Goal: Find specific page/section: Locate a particular part of the current website

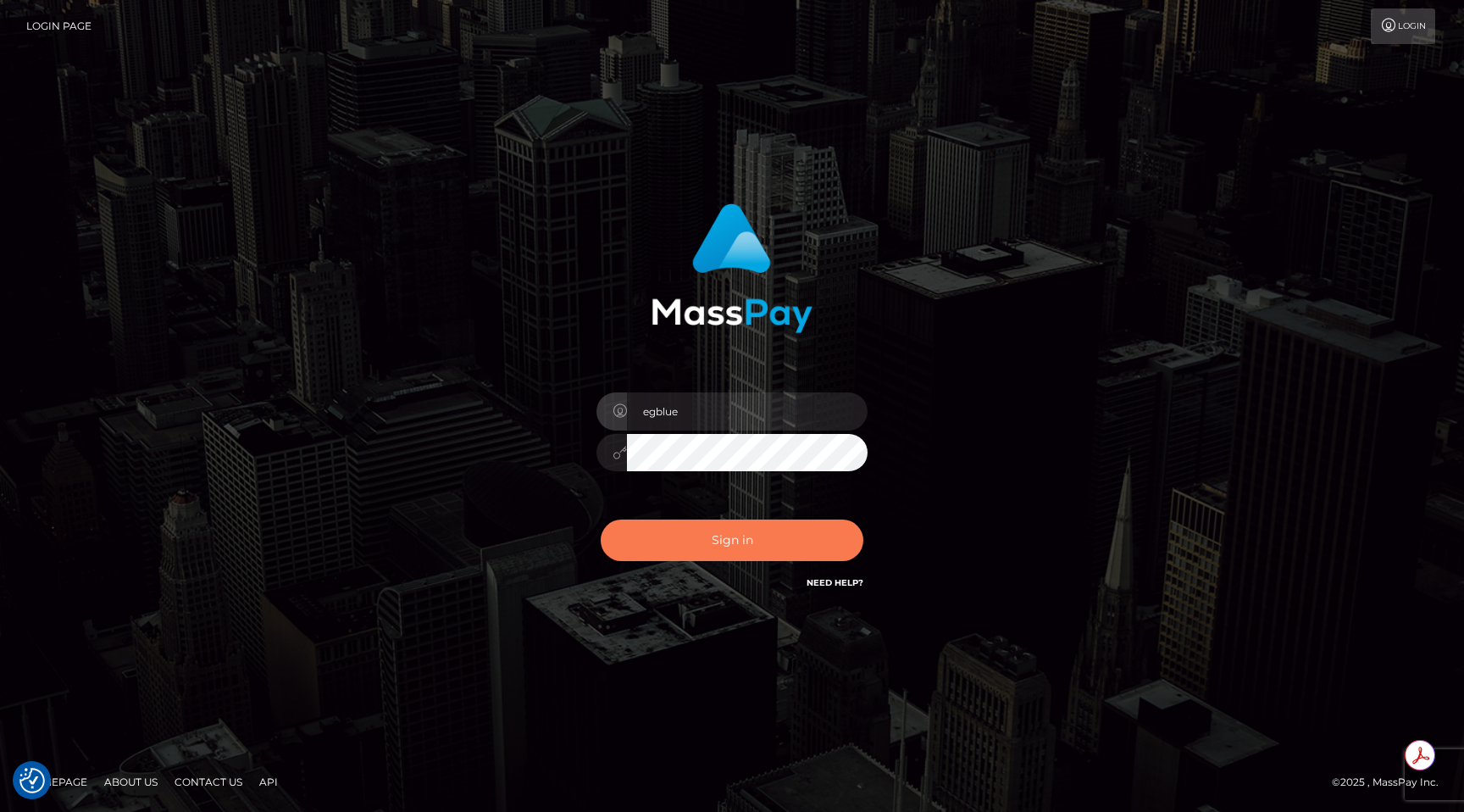
click at [717, 535] on button "Sign in" at bounding box center [732, 540] width 262 height 42
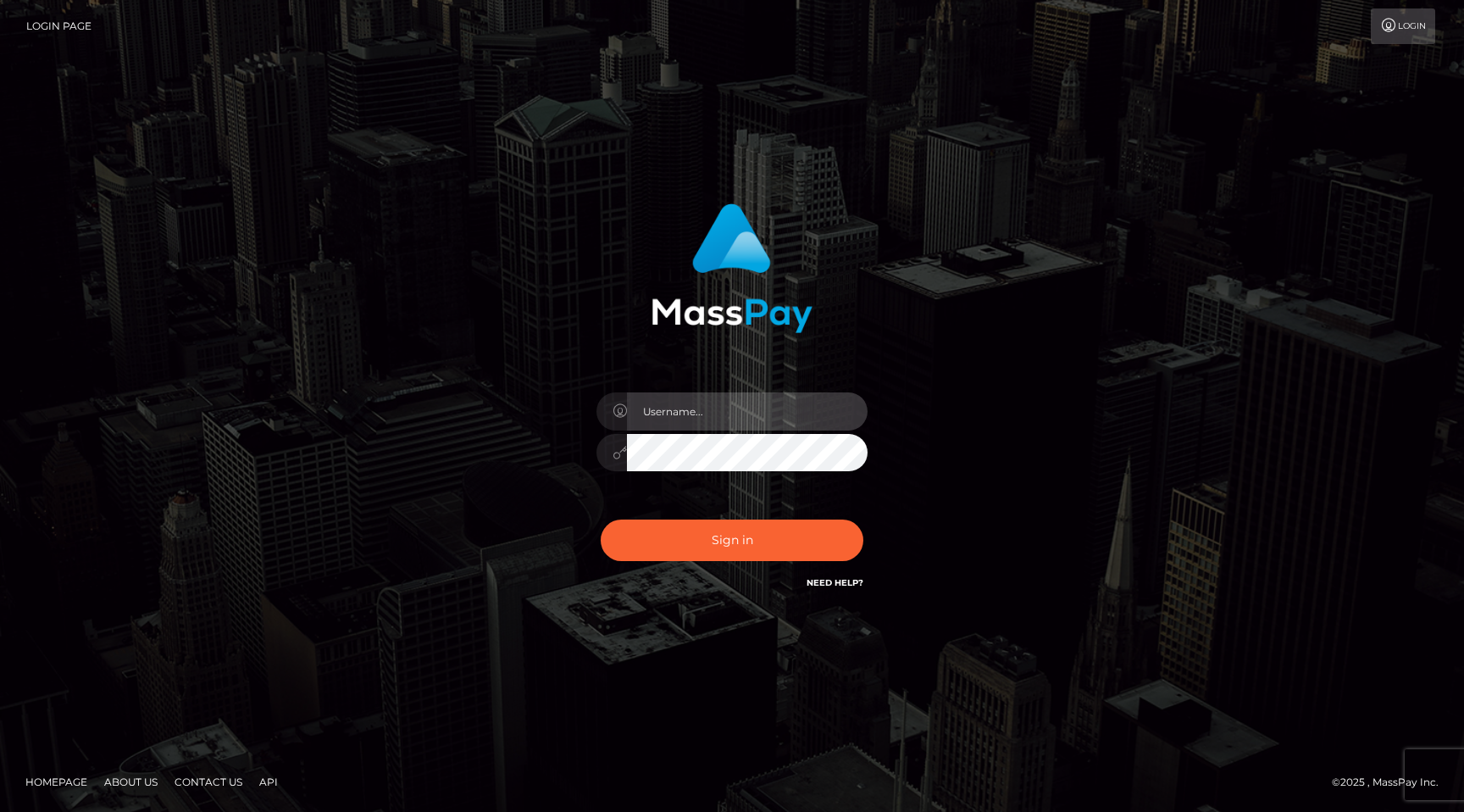
type input "egblue"
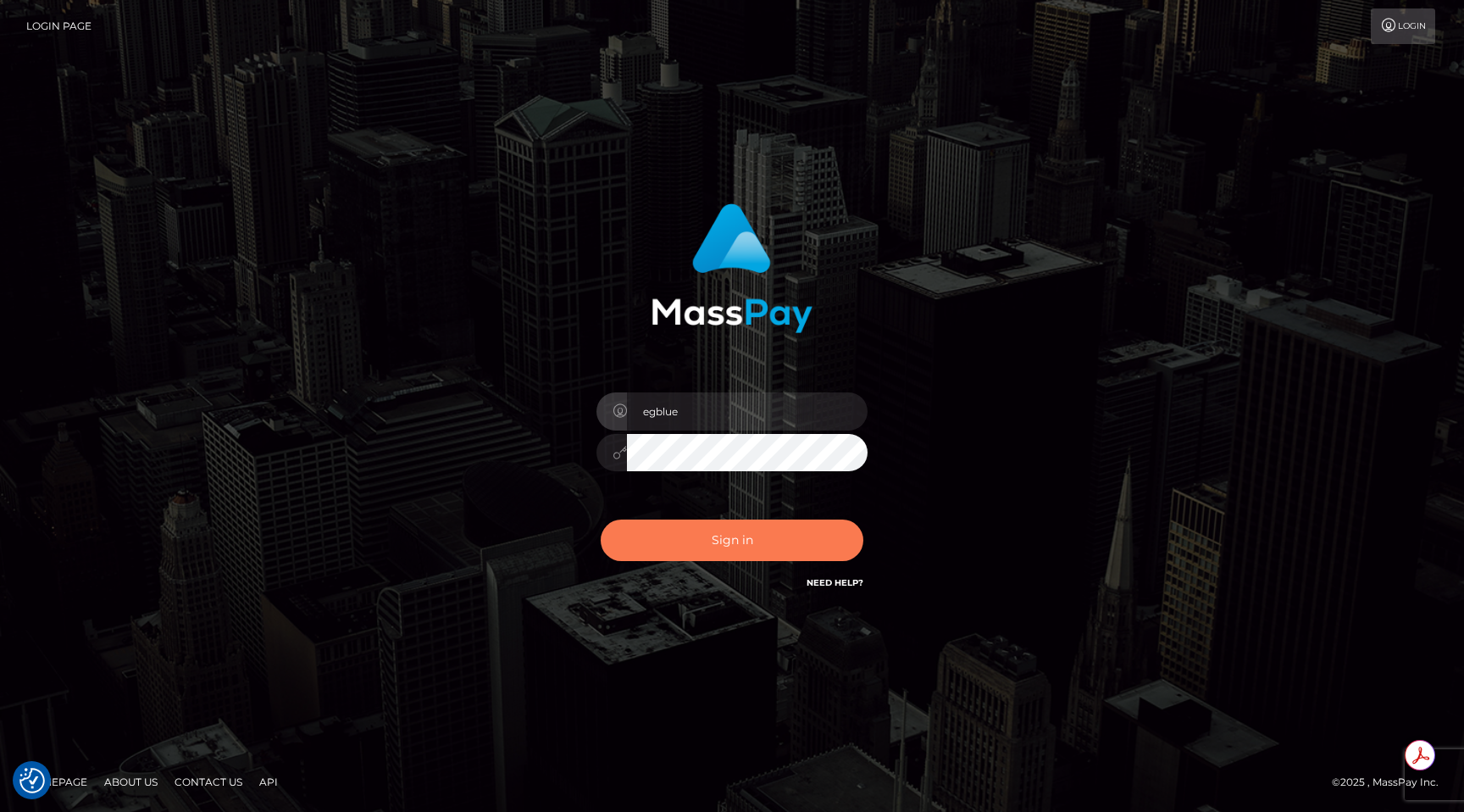
click at [717, 535] on button "Sign in" at bounding box center [732, 540] width 262 height 42
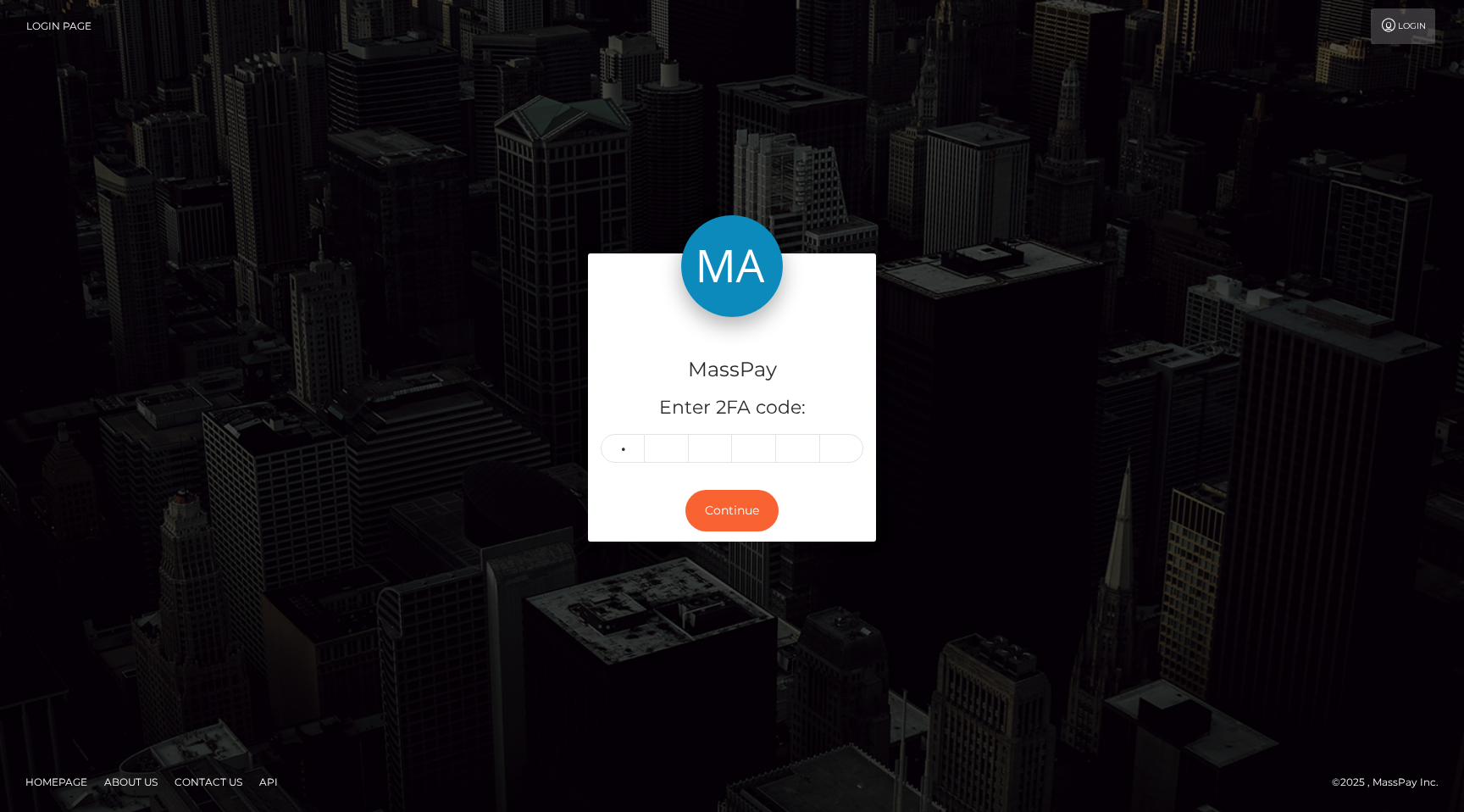
type input "0"
type input "7"
type input "2"
type input "7"
type input "1"
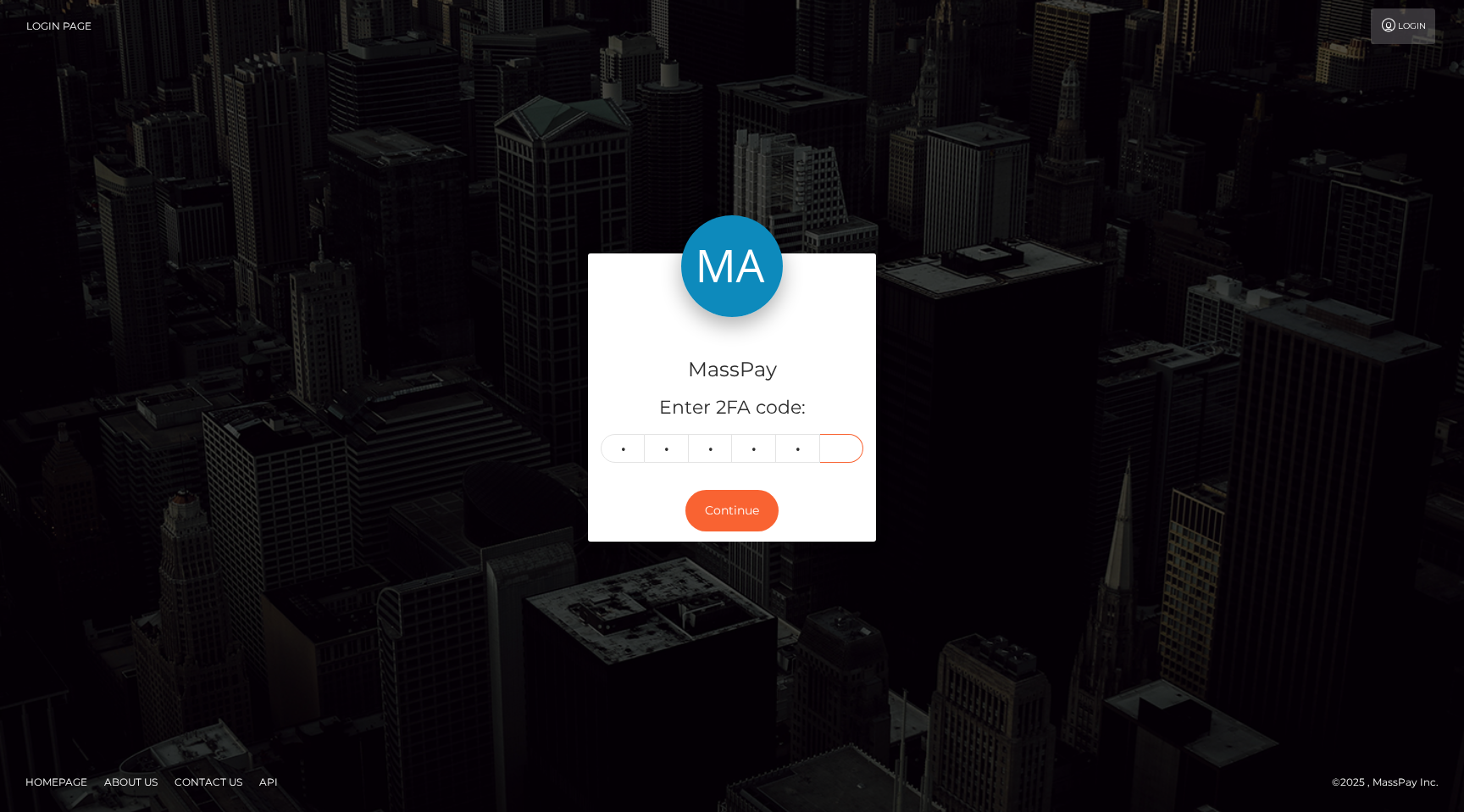
type input "4"
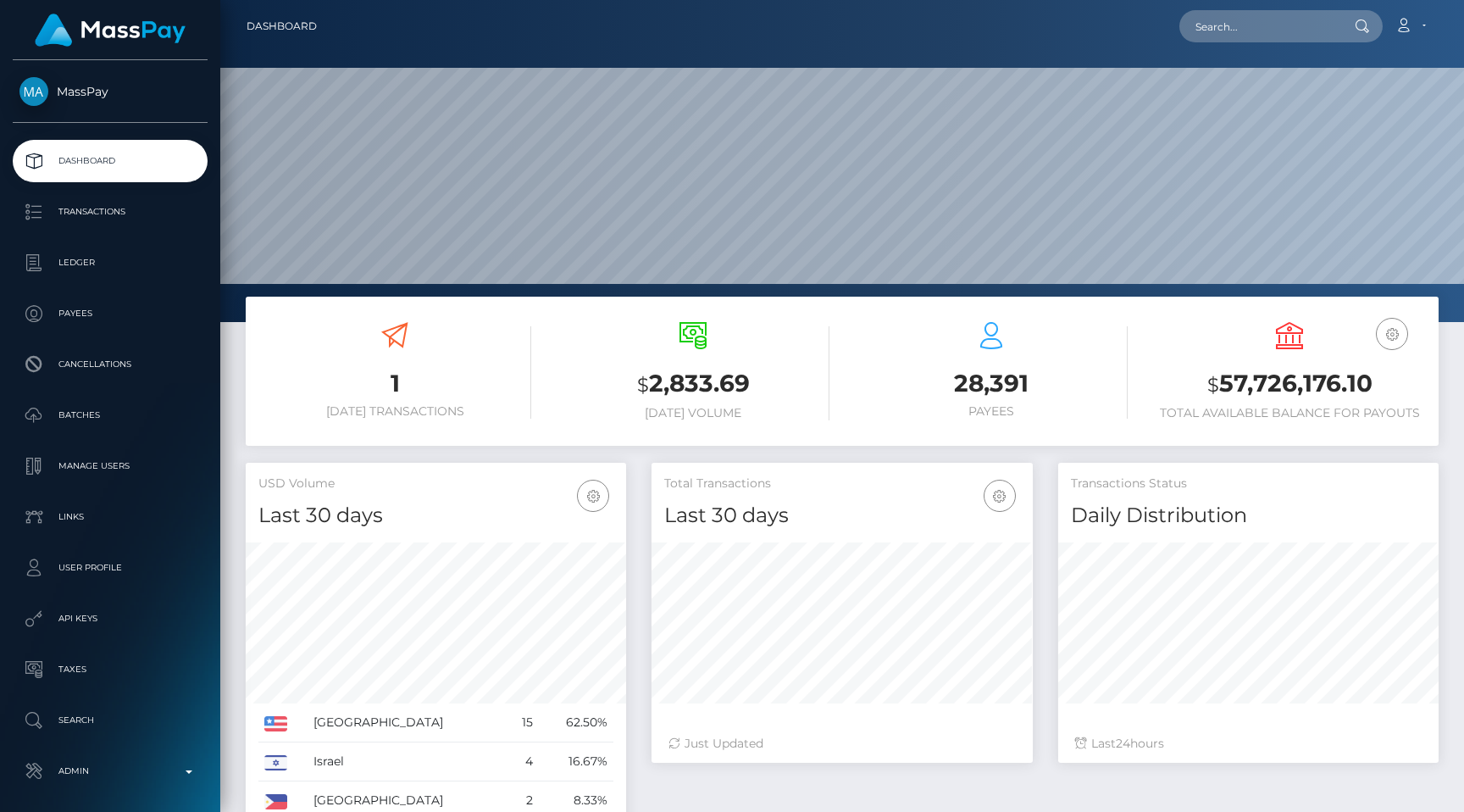
scroll to position [300, 381]
click at [1227, 33] on input "text" at bounding box center [1259, 26] width 159 height 33
paste input "pout_9fQ5TB78ferV0"
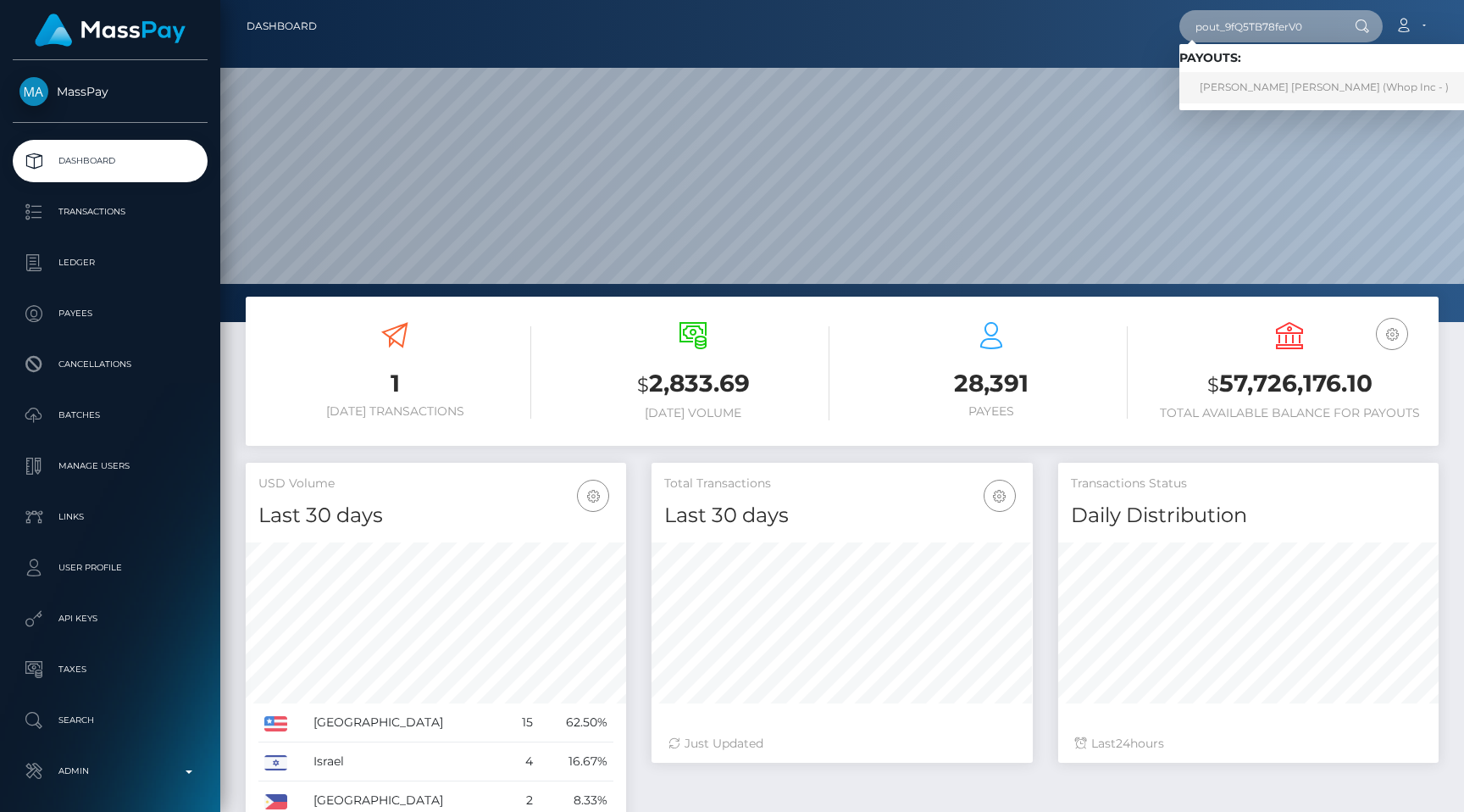
type input "pout_9fQ5TB78ferV0"
click at [1242, 79] on link "DESMOND ADRIAN KELLY (Whop Inc - )" at bounding box center [1324, 88] width 289 height 32
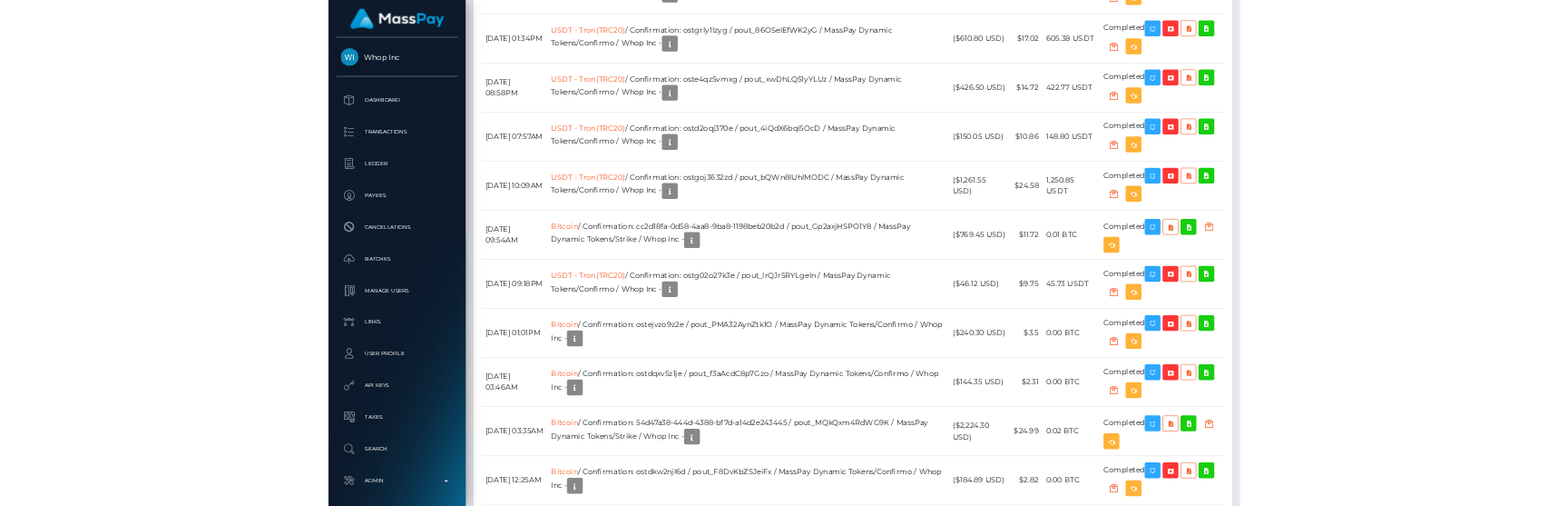
scroll to position [1944, 0]
